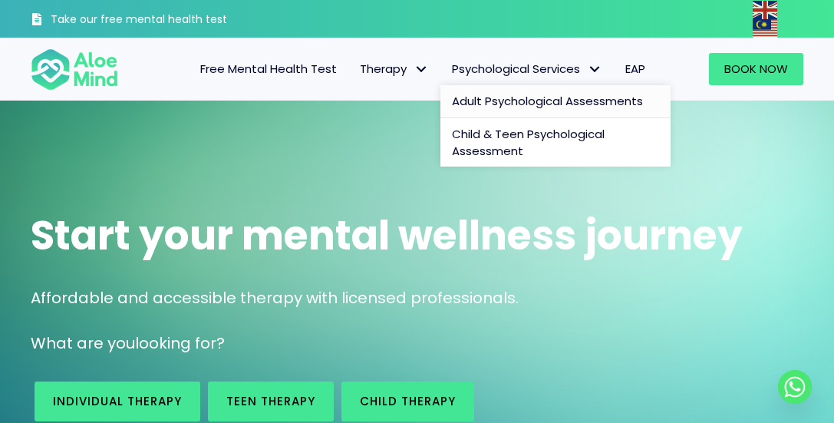
click at [496, 98] on span "Adult Psychological Assessments" at bounding box center [547, 101] width 191 height 16
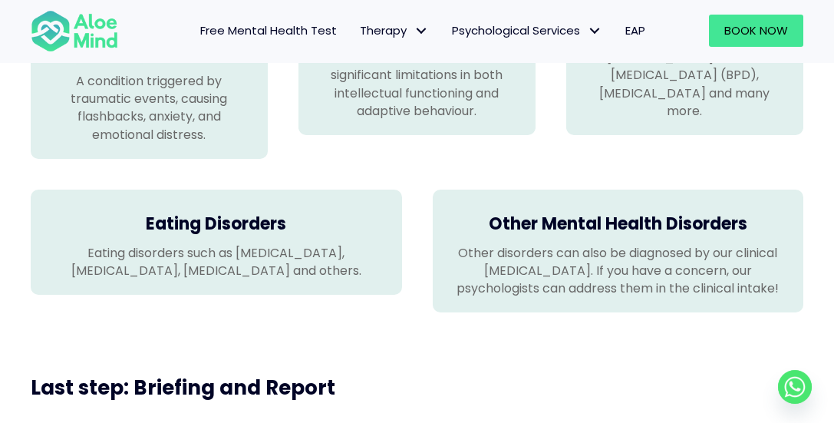
scroll to position [1092, 0]
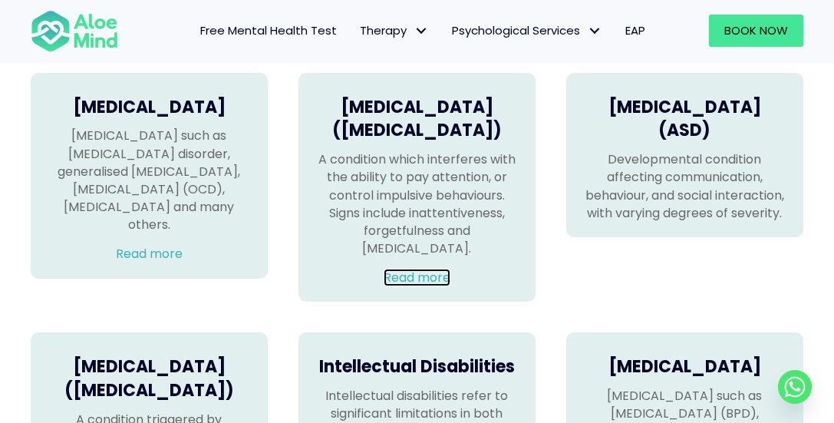
click at [436, 286] on link "Read more" at bounding box center [416, 277] width 67 height 18
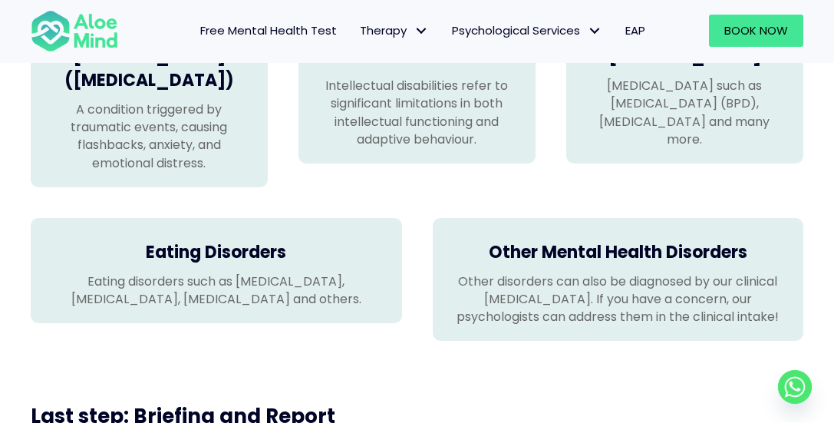
scroll to position [1381, 0]
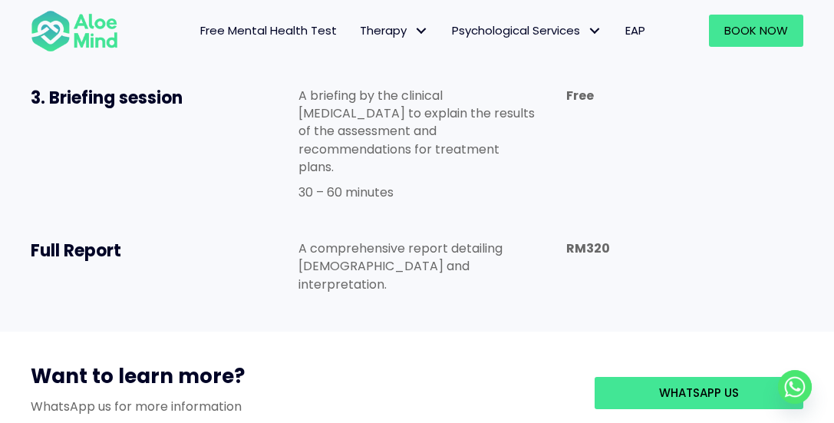
scroll to position [1210, 0]
